Goal: Task Accomplishment & Management: Complete application form

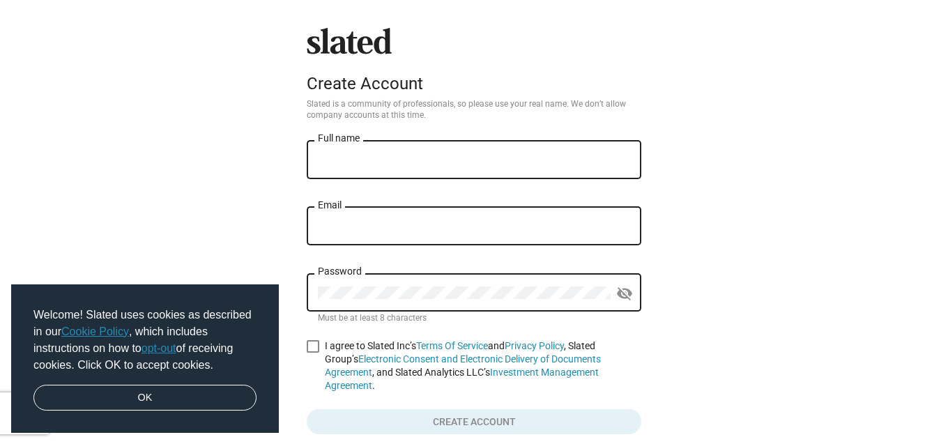
click at [402, 157] on input "Full name" at bounding box center [474, 160] width 312 height 13
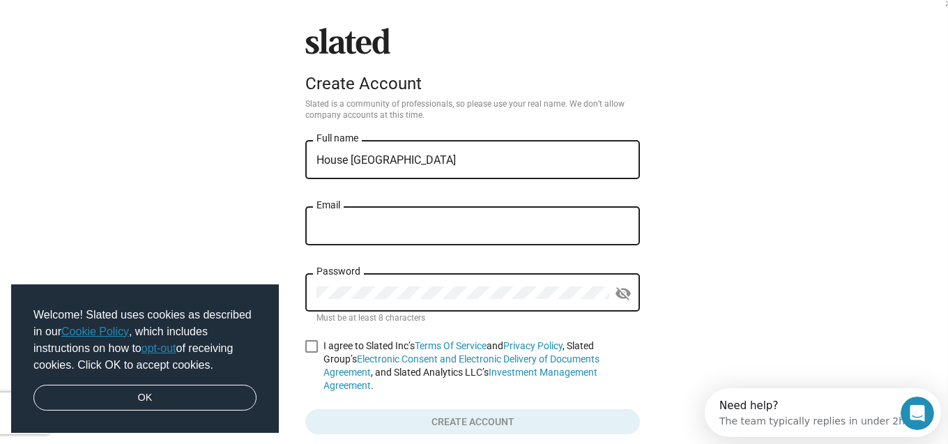
type input "House [GEOGRAPHIC_DATA]"
click at [336, 230] on input "Email" at bounding box center [472, 226] width 312 height 13
type input "housecopperstudios@gmail.com"
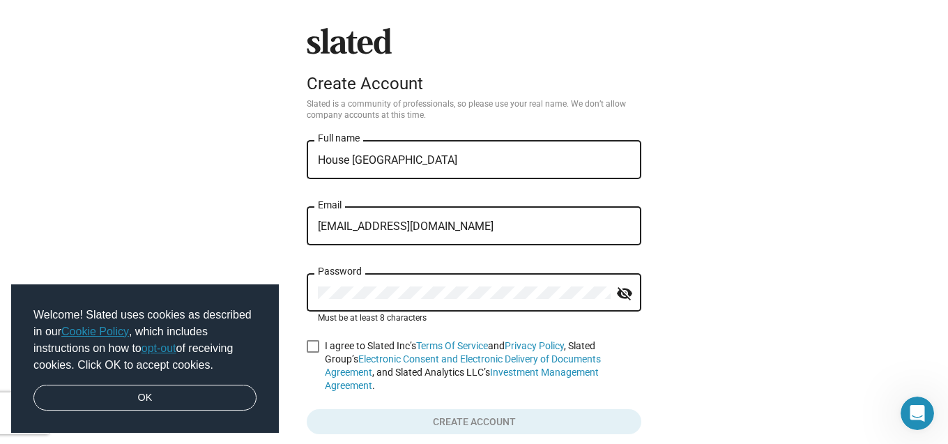
click at [628, 296] on mat-icon "visibility_off" at bounding box center [624, 294] width 17 height 22
click at [311, 352] on span at bounding box center [313, 346] width 13 height 13
click at [312, 353] on input "I agree to Slated Inc’s Terms Of Service and Privacy Policy , Slated Group’s El…" at bounding box center [312, 353] width 1 height 1
checkbox input "true"
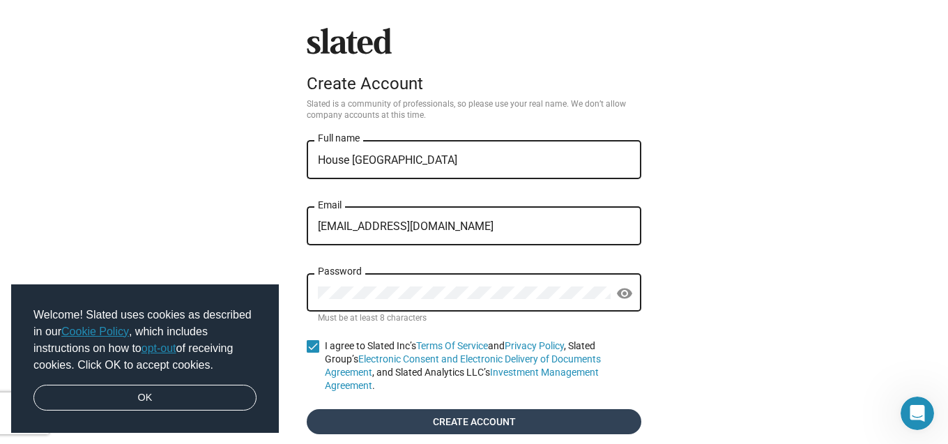
click at [484, 409] on span "Create account" at bounding box center [474, 421] width 312 height 25
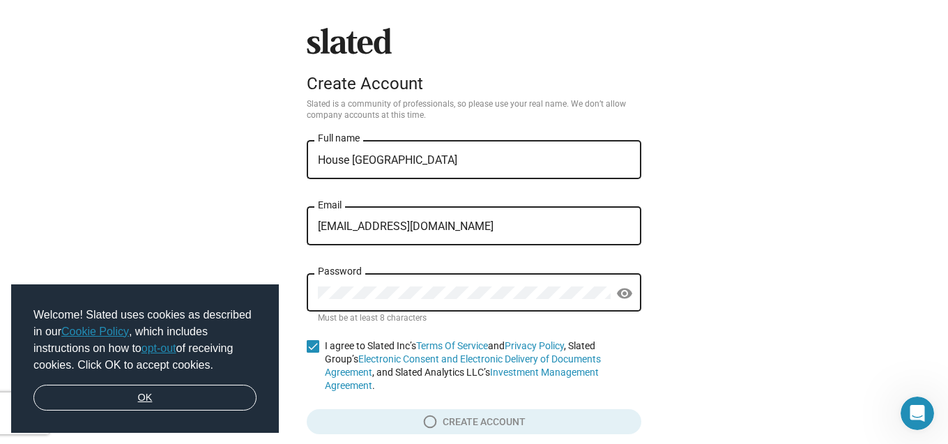
click at [165, 401] on link "OK" at bounding box center [144, 398] width 223 height 26
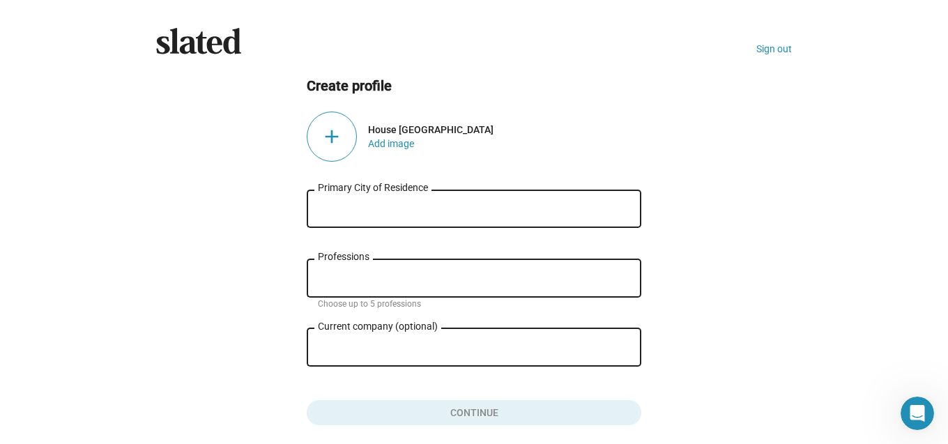
click at [377, 199] on div "Primary City of Residence" at bounding box center [474, 207] width 312 height 41
type input "P"
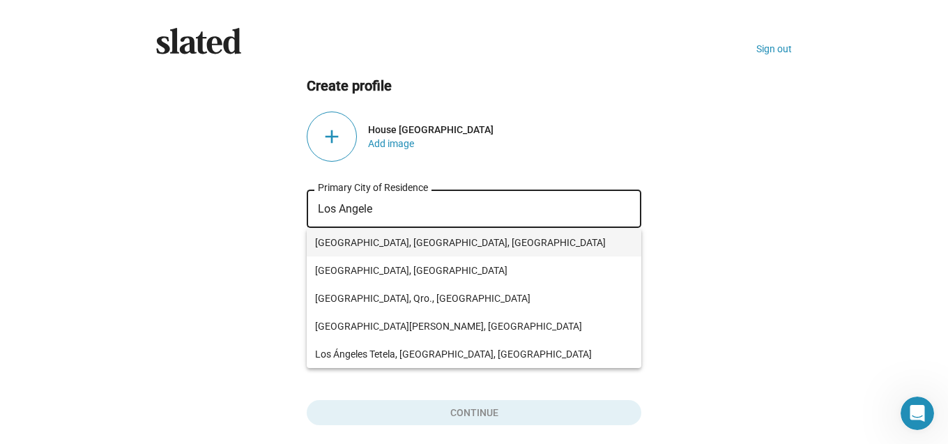
click at [363, 248] on span "[GEOGRAPHIC_DATA], [GEOGRAPHIC_DATA], [GEOGRAPHIC_DATA]" at bounding box center [474, 243] width 318 height 28
type input "[GEOGRAPHIC_DATA], [GEOGRAPHIC_DATA], [GEOGRAPHIC_DATA]"
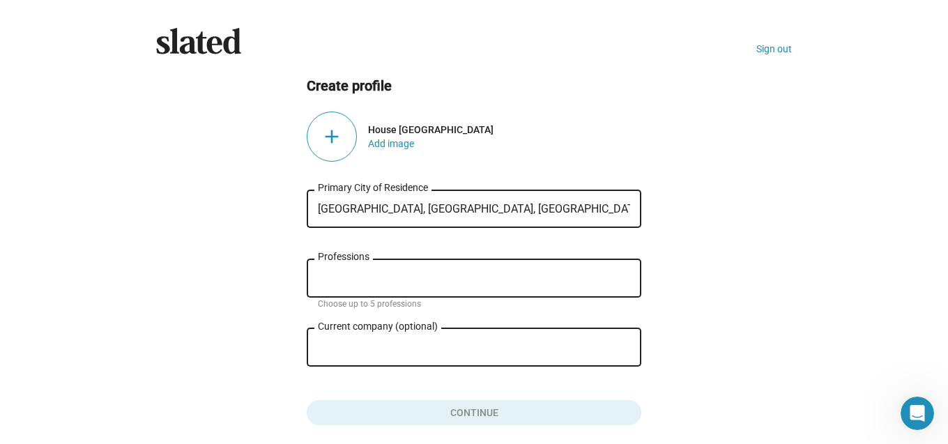
click at [367, 276] on input "Professions" at bounding box center [477, 279] width 312 height 13
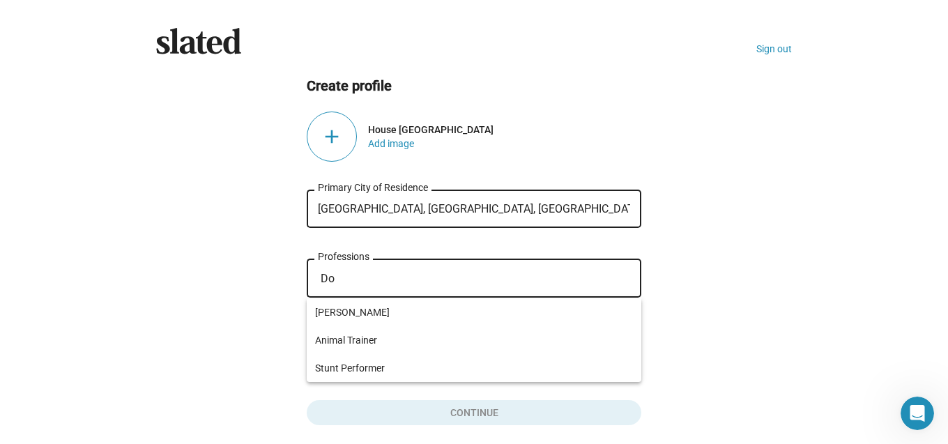
type input "D"
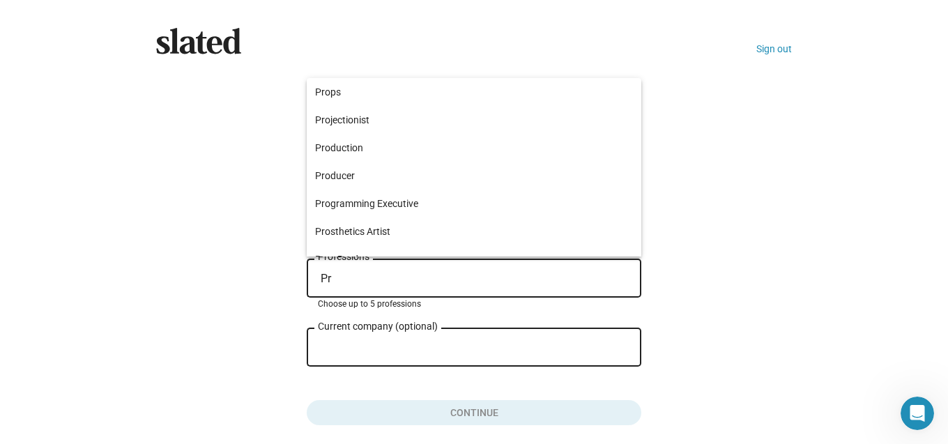
type input "P"
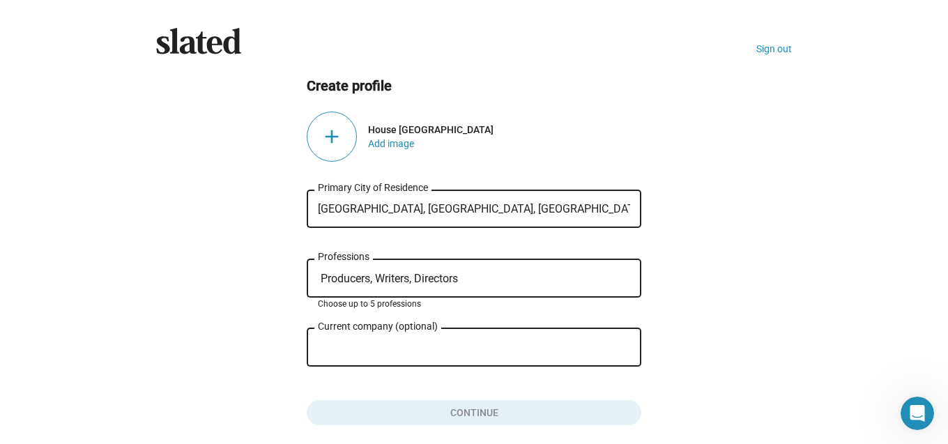
type input "Producers, Writers, Directors"
click at [424, 346] on input "Current company (optional)" at bounding box center [464, 348] width 293 height 13
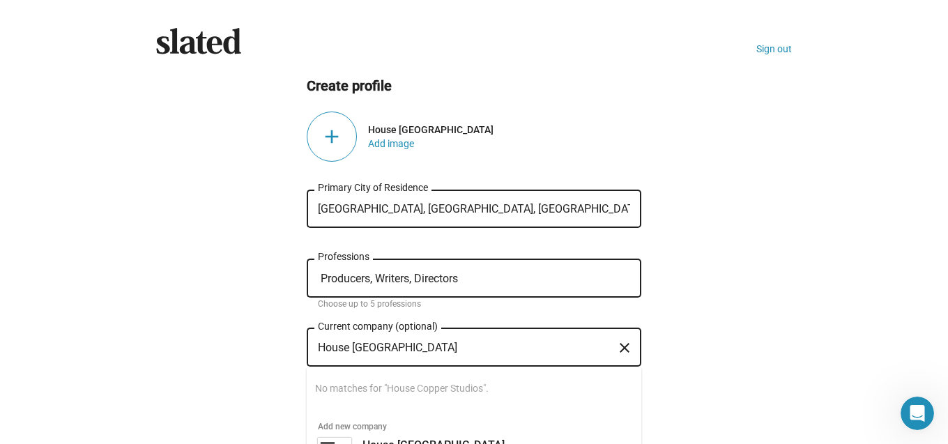
type input "House [GEOGRAPHIC_DATA]"
click at [724, 321] on ng-component "Create profile add House Copper Studios Add image Los Angeles, CA, USA Primary …" at bounding box center [474, 251] width 636 height 349
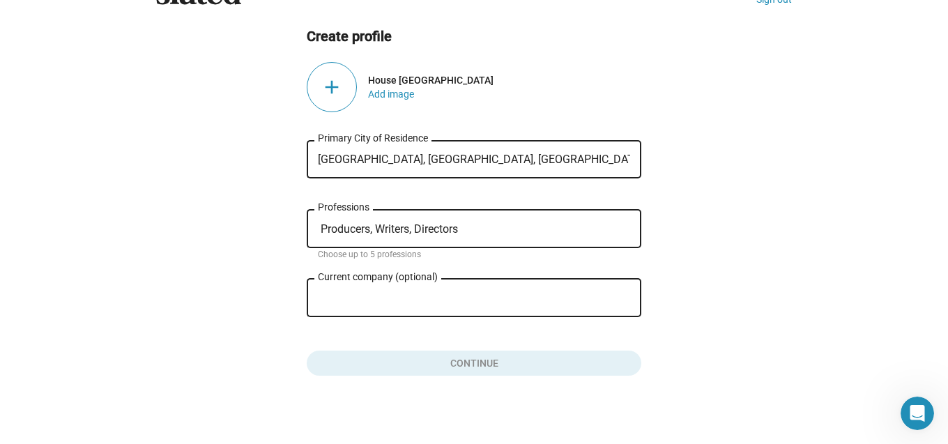
scroll to position [57, 0]
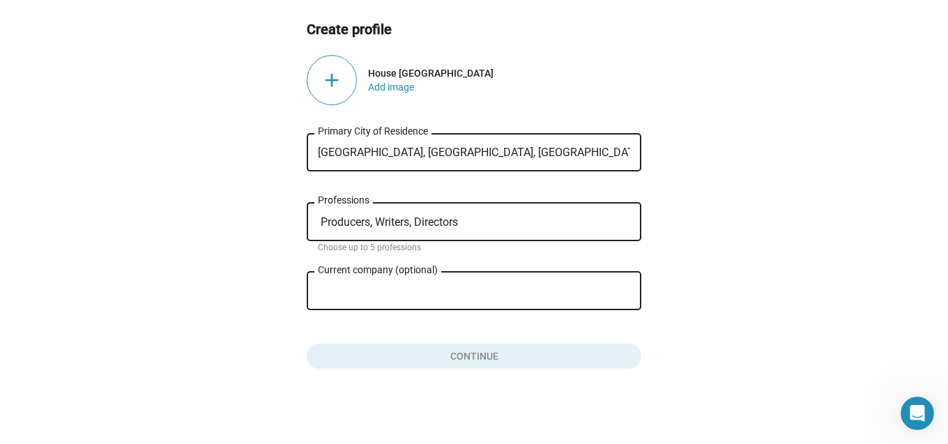
click at [616, 294] on button "close" at bounding box center [625, 292] width 28 height 28
click at [616, 294] on div "close" at bounding box center [621, 291] width 20 height 28
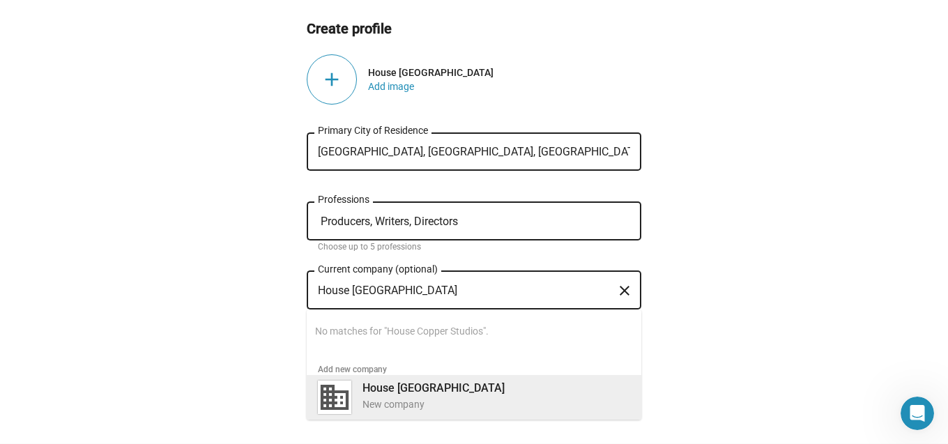
type input "House [GEOGRAPHIC_DATA]"
click at [411, 405] on div "New company" at bounding box center [496, 404] width 268 height 13
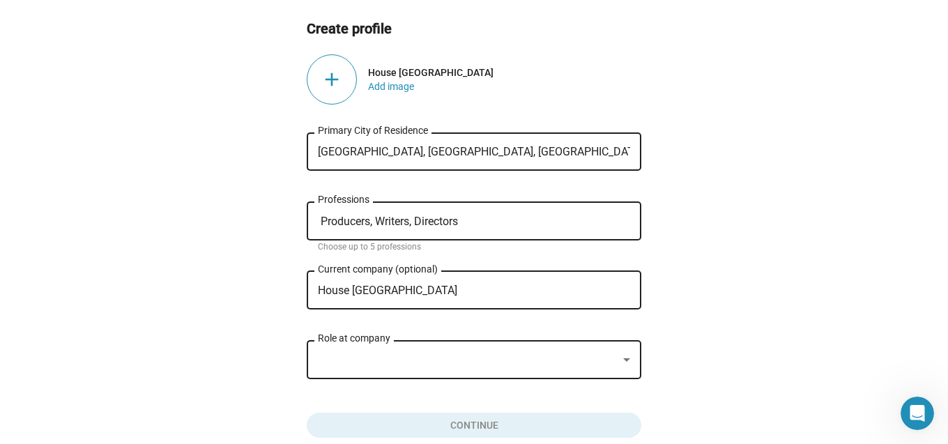
click at [465, 367] on div at bounding box center [468, 360] width 300 height 15
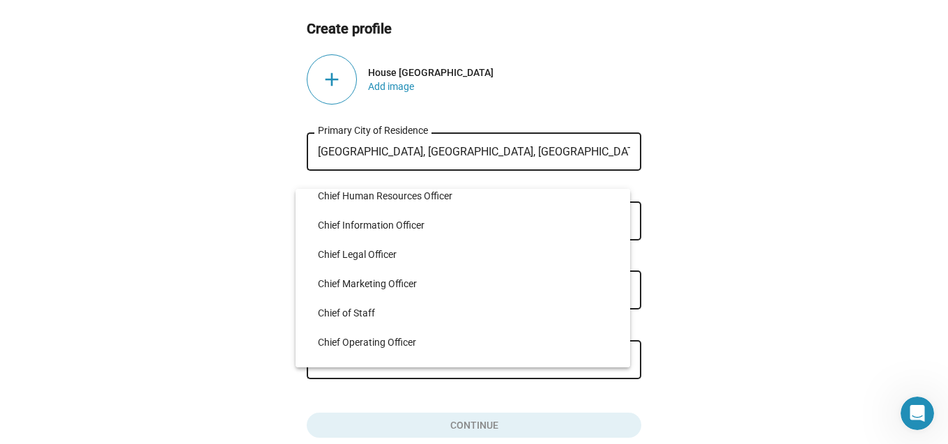
scroll to position [1230, 0]
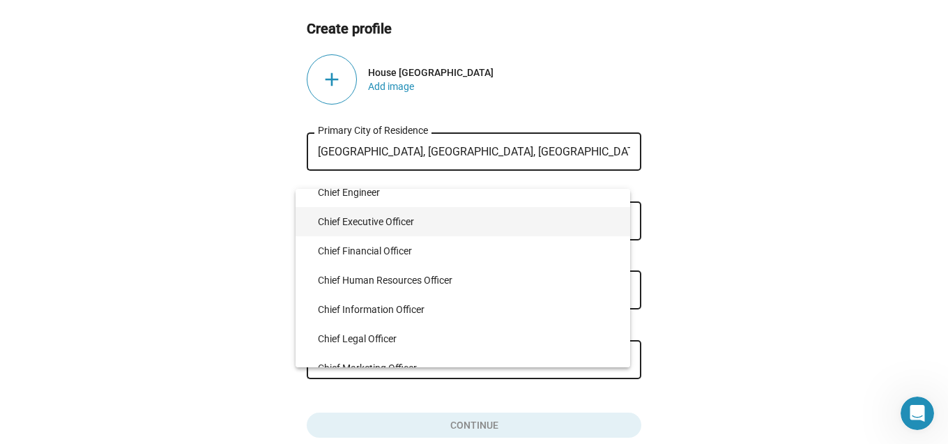
click at [413, 224] on span "Chief Executive Officer" at bounding box center [468, 221] width 301 height 29
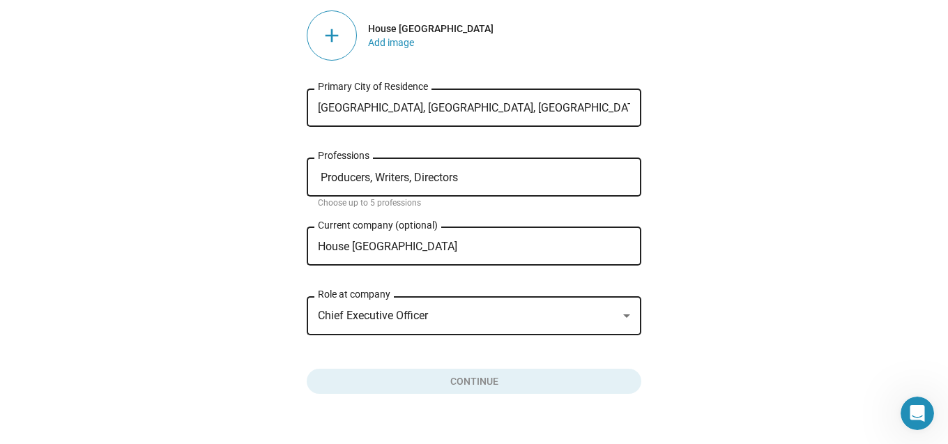
scroll to position [104, 0]
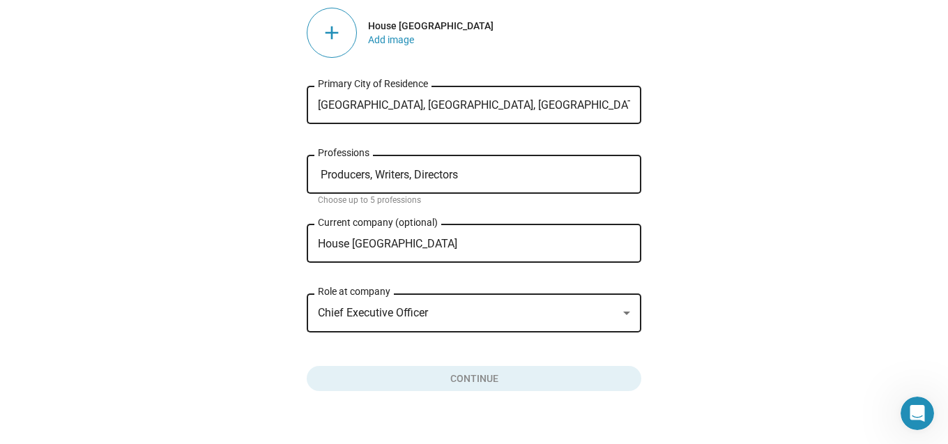
click at [623, 314] on div at bounding box center [626, 313] width 7 height 3
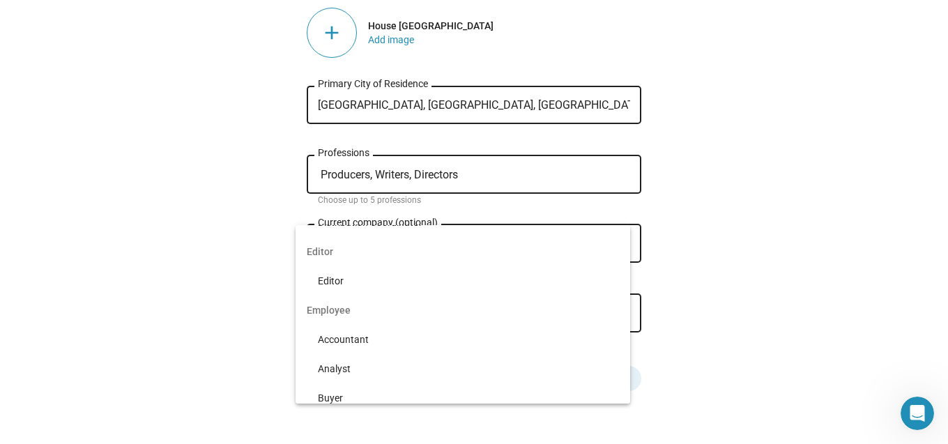
scroll to position [194, 0]
click at [758, 130] on div at bounding box center [474, 222] width 948 height 444
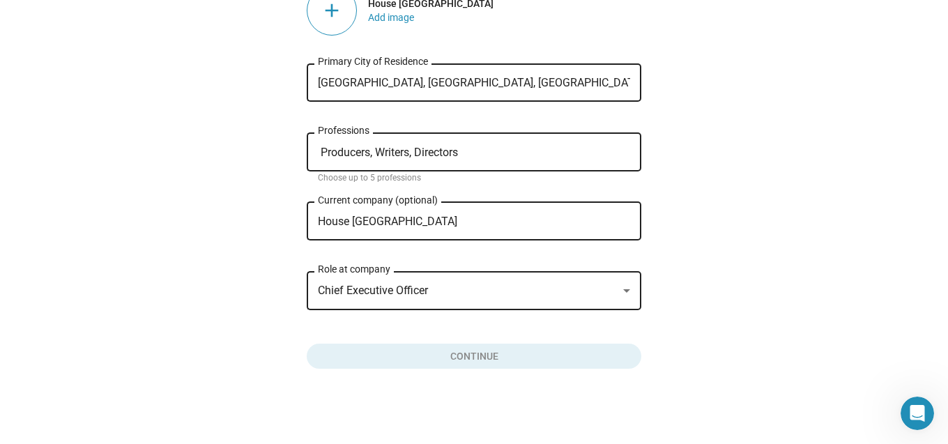
scroll to position [0, 0]
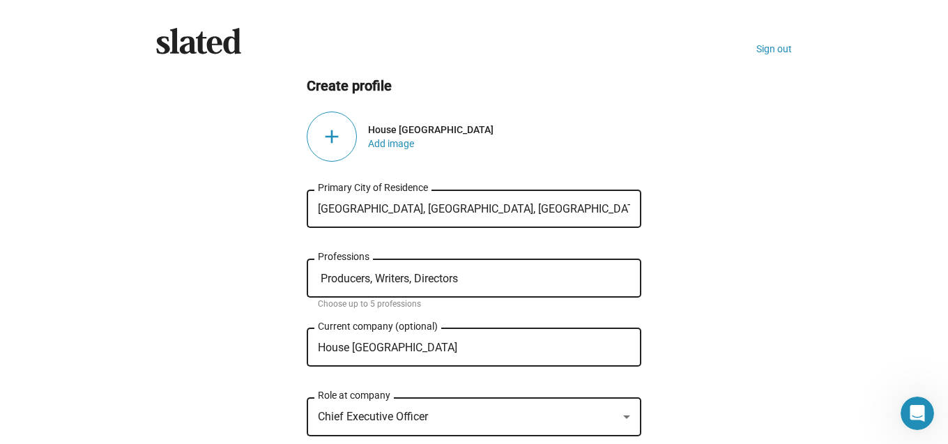
click at [334, 135] on div "add" at bounding box center [332, 137] width 50 height 50
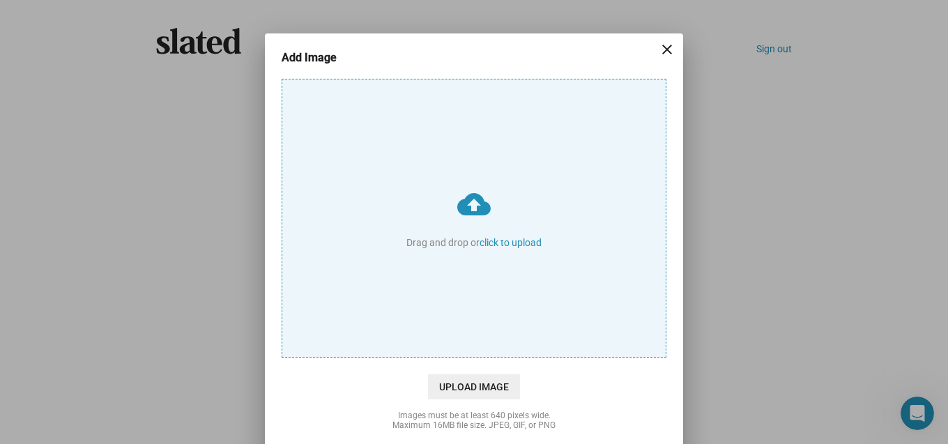
click at [512, 246] on input "cloud_upload Drag and drop or click to upload" at bounding box center [473, 217] width 383 height 277
type input "C:\fakepath\Screenshot 2025-05-20 at 10.55.11 AM.png"
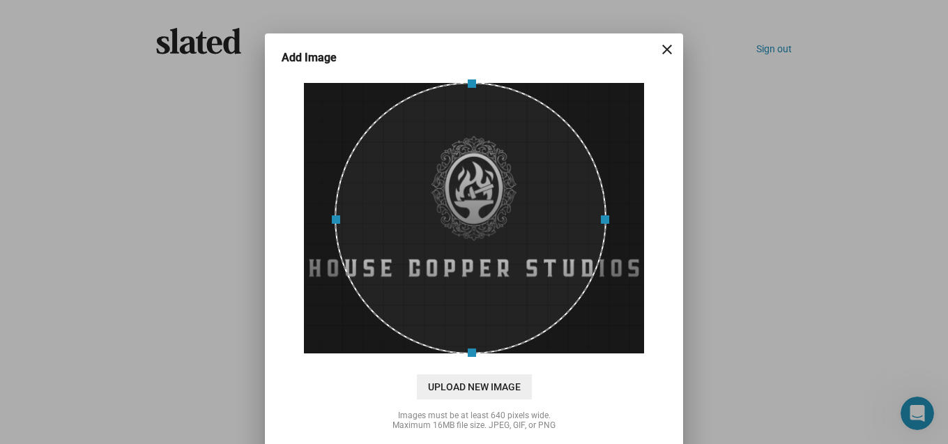
drag, startPoint x: 610, startPoint y: 218, endPoint x: 956, endPoint y: 423, distance: 402.5
click at [947, 423] on html "Welcome! Slated uses cookies as described in our Cookie Policy , which includes…" at bounding box center [474, 222] width 948 height 444
click at [342, 141] on span at bounding box center [334, 218] width 15 height 257
drag, startPoint x: 334, startPoint y: 125, endPoint x: 155, endPoint y: 252, distance: 219.4
click at [156, 250] on div "Add Image close cloud_upload Drag and drop or click to upload Upload New Image …" at bounding box center [474, 222] width 948 height 444
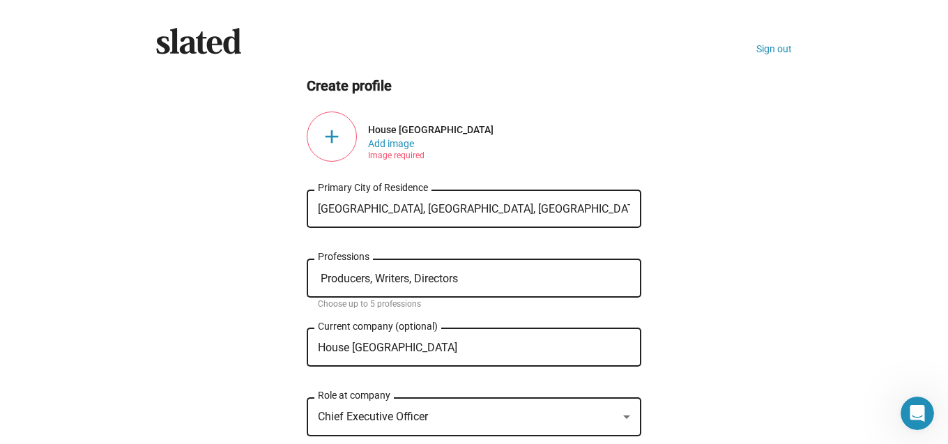
click at [339, 144] on div "add" at bounding box center [332, 137] width 50 height 50
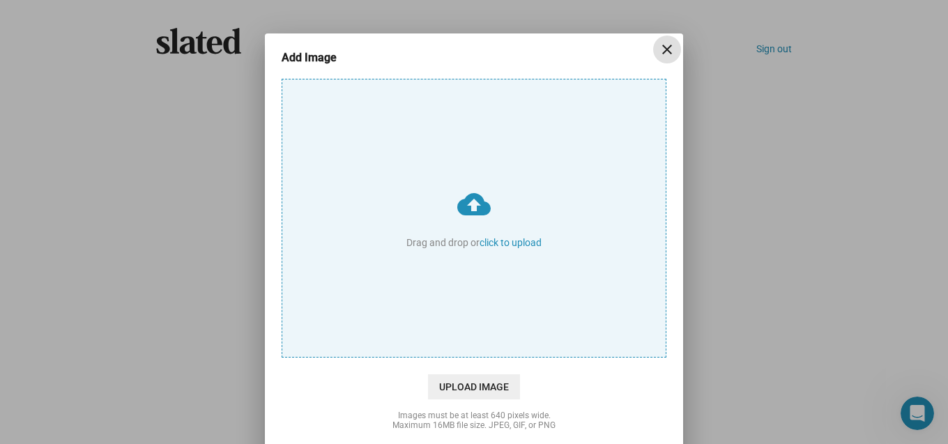
click at [532, 238] on input "cloud_upload Drag and drop or click to upload" at bounding box center [473, 217] width 383 height 277
type input "C:\fakepath\Screenshot 2025-01-22 at 10.15.39 AM.png"
